Goal: Task Accomplishment & Management: Complete application form

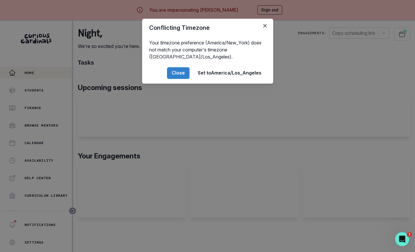
click at [187, 132] on div "Conflicting Timezone Your timezone preference (America/New_York) does not match…" at bounding box center [207, 126] width 415 height 252
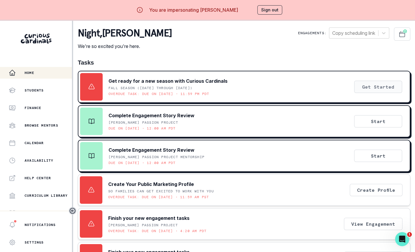
click at [380, 84] on button "Get Started" at bounding box center [378, 87] width 48 height 12
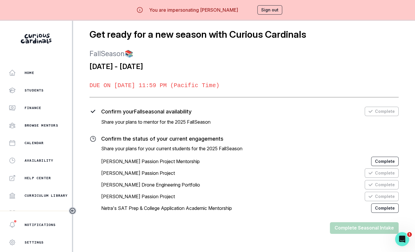
scroll to position [20, 0]
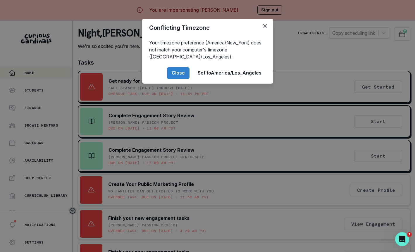
click at [355, 215] on div "Conflicting Timezone Your timezone preference (America/New_York) does not match…" at bounding box center [207, 126] width 415 height 252
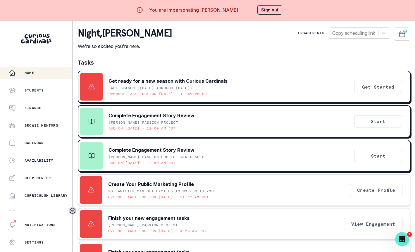
click at [270, 13] on button "Sign out" at bounding box center [269, 9] width 25 height 9
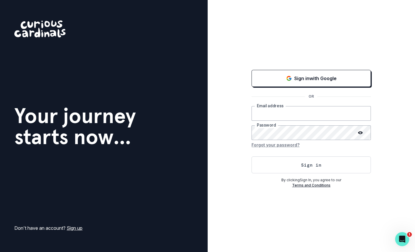
type input "[EMAIL_ADDRESS][DOMAIN_NAME]"
click at [292, 171] on button "Sign in" at bounding box center [310, 164] width 119 height 17
